Goal: Information Seeking & Learning: Learn about a topic

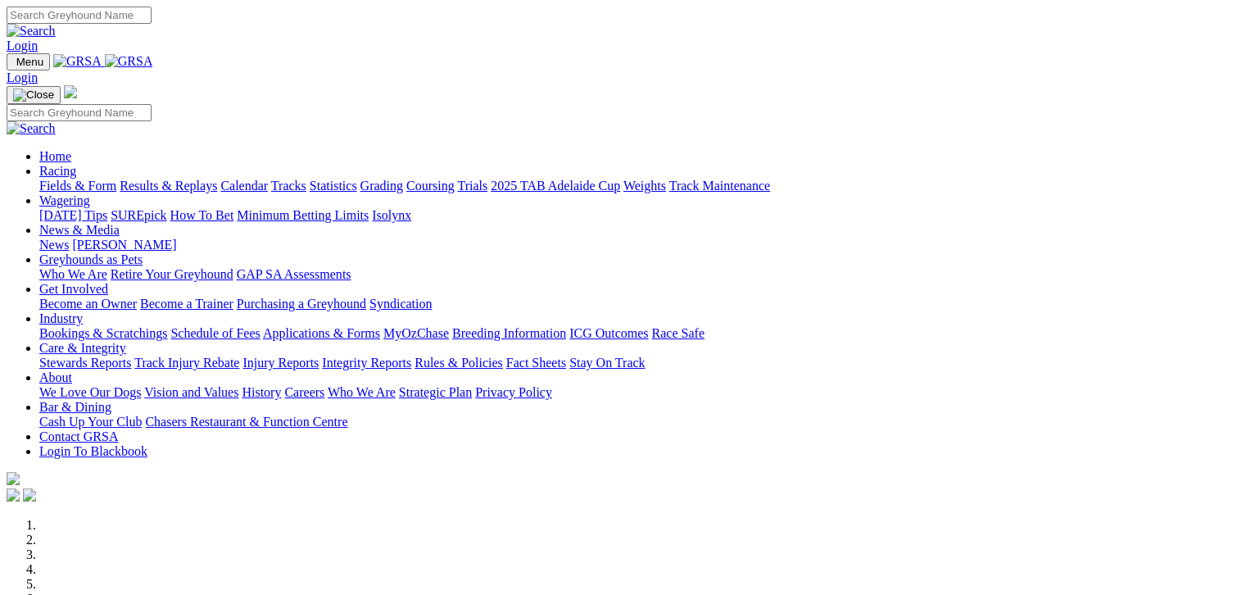
click at [63, 179] on link "Fields & Form" at bounding box center [77, 186] width 77 height 14
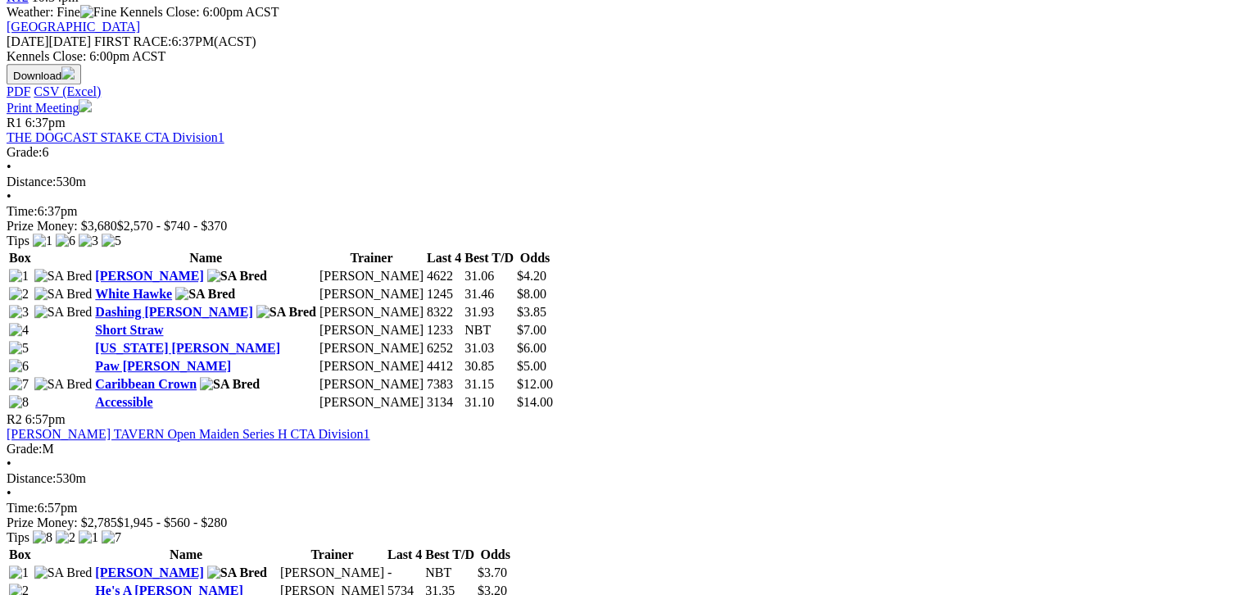
scroll to position [757, 0]
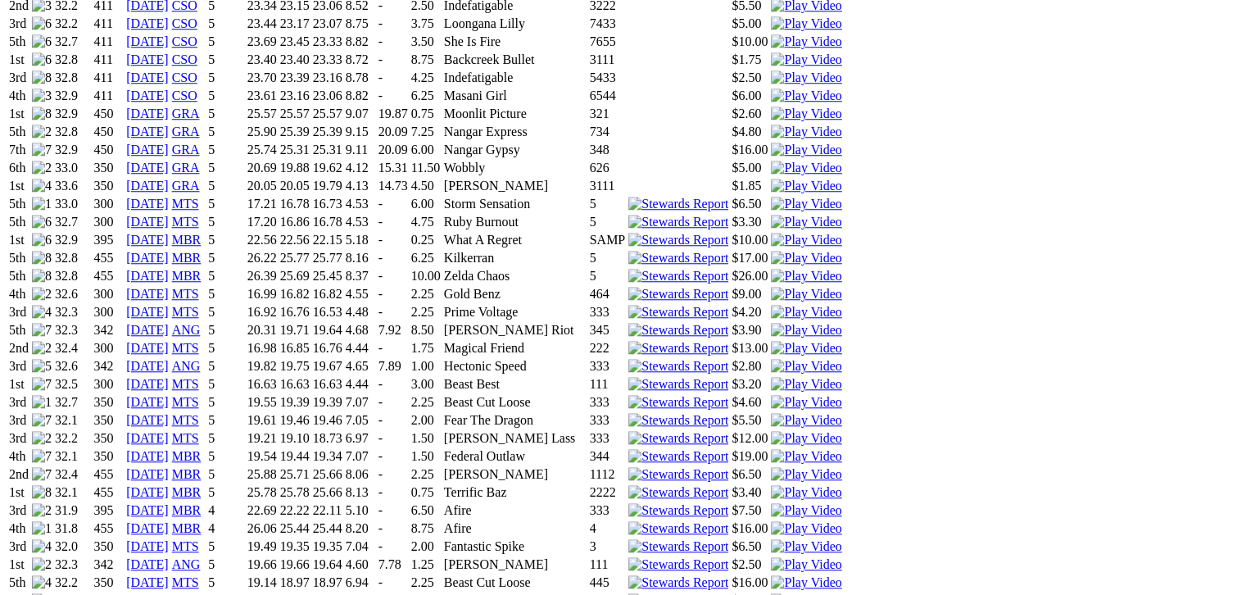
scroll to position [1412, 0]
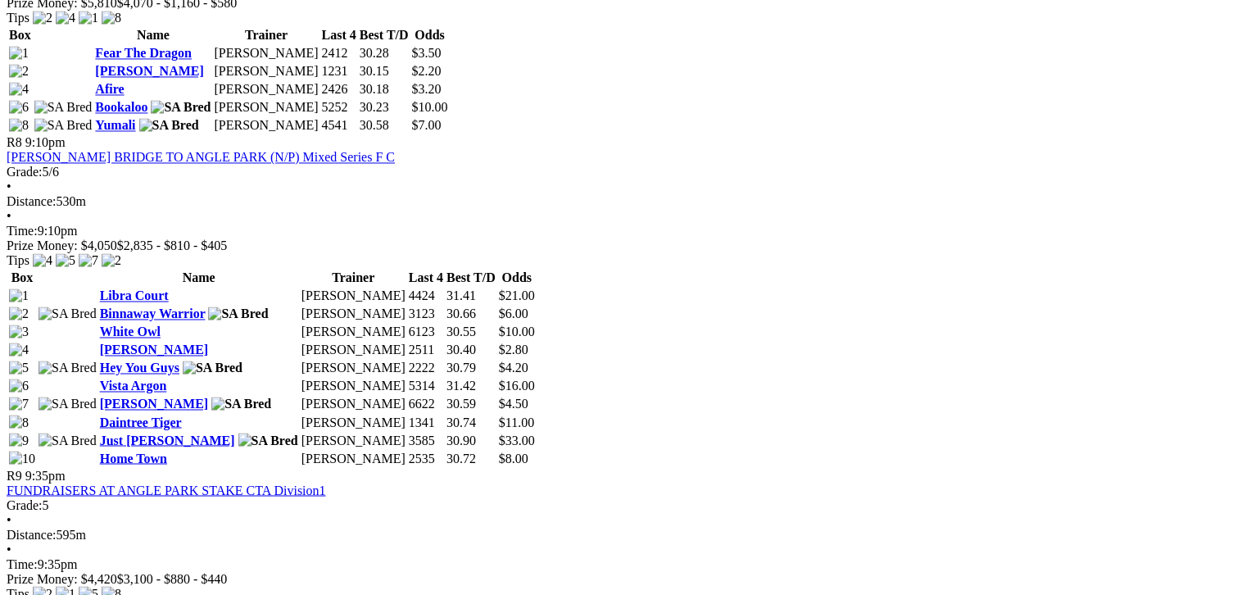
scroll to position [2703, 0]
